Goal: Navigation & Orientation: Find specific page/section

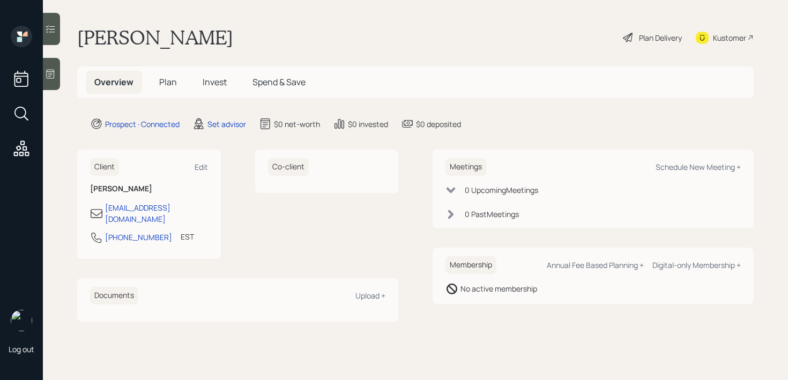
click at [58, 60] on div at bounding box center [51, 74] width 17 height 32
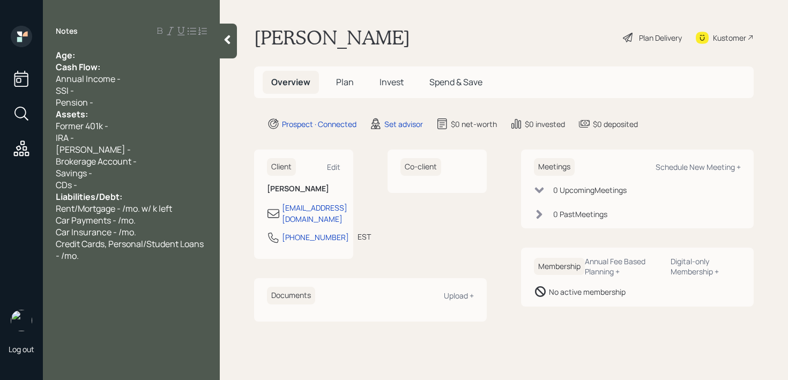
click at [122, 50] on div "Age:" at bounding box center [131, 55] width 151 height 12
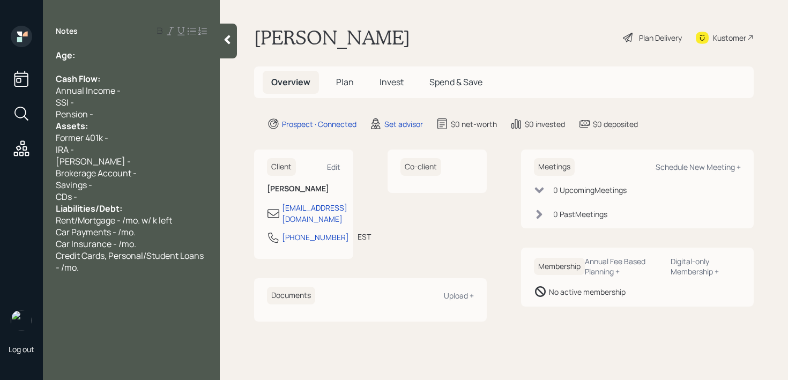
click at [126, 118] on div "Pension -" at bounding box center [131, 114] width 151 height 12
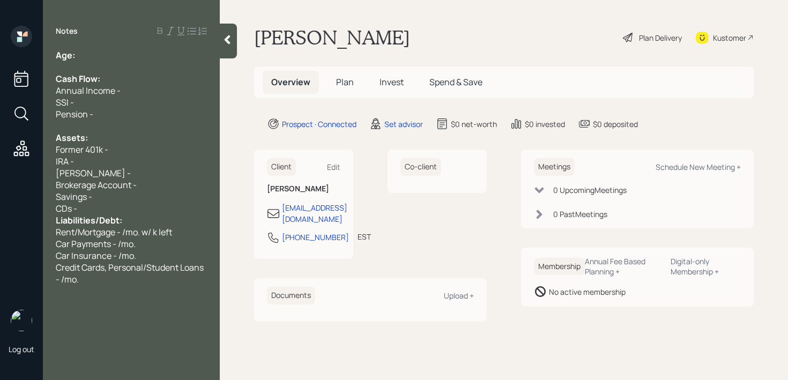
click at [130, 211] on div "CDs -" at bounding box center [131, 209] width 151 height 12
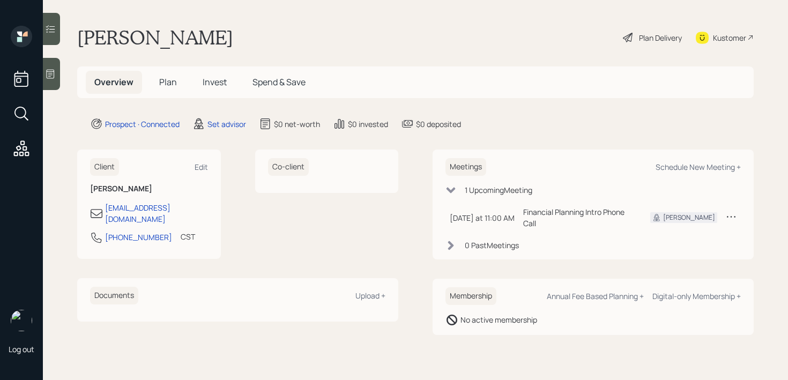
click at [42, 73] on div "Log out" at bounding box center [21, 190] width 43 height 380
click at [50, 75] on icon at bounding box center [50, 74] width 11 height 11
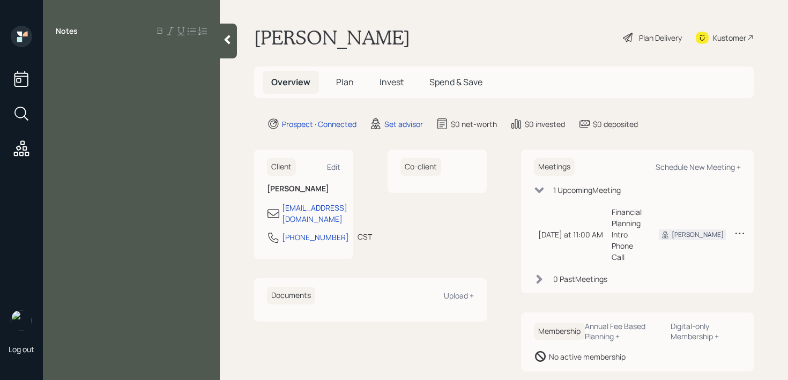
click at [78, 75] on div "Notes" at bounding box center [131, 196] width 177 height 341
